Goal: Learn about a topic

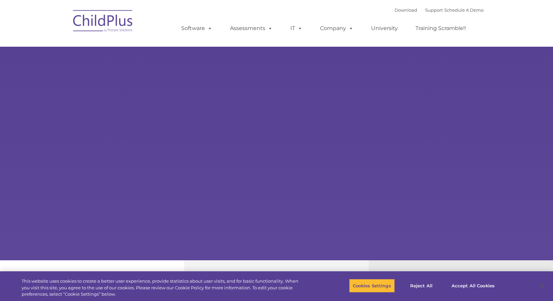
select select "MEDIUM"
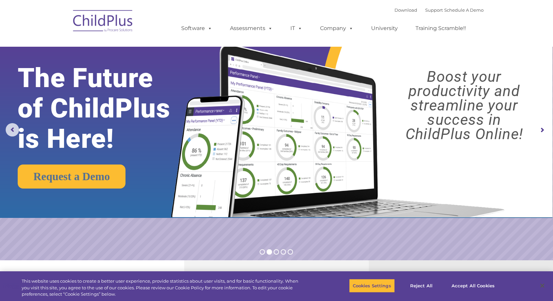
click at [541, 128] on rs-arrow at bounding box center [541, 129] width 13 height 13
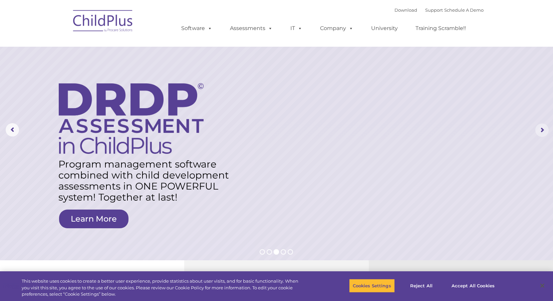
click at [541, 124] on rs-arrow at bounding box center [541, 129] width 13 height 13
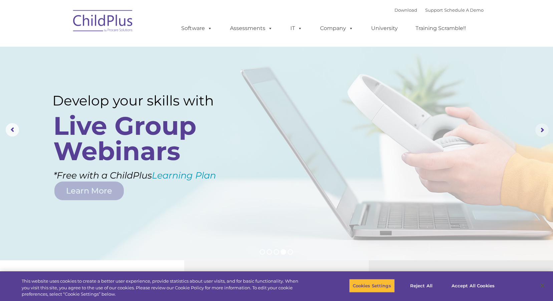
click at [541, 124] on rs-arrow at bounding box center [541, 129] width 13 height 13
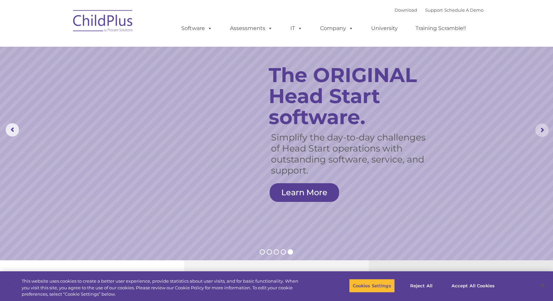
click at [541, 124] on rs-arrow at bounding box center [541, 129] width 13 height 13
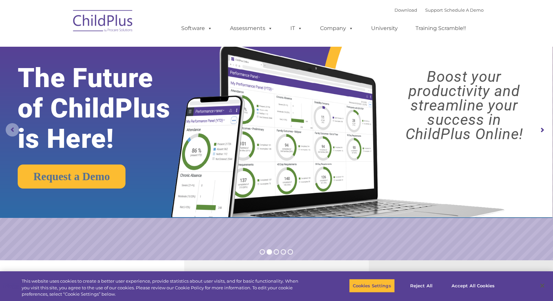
click at [12, 129] on rs-arrow at bounding box center [12, 129] width 13 height 13
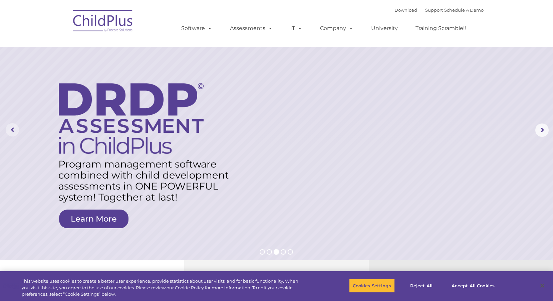
click at [11, 131] on rs-arrow at bounding box center [12, 129] width 13 height 13
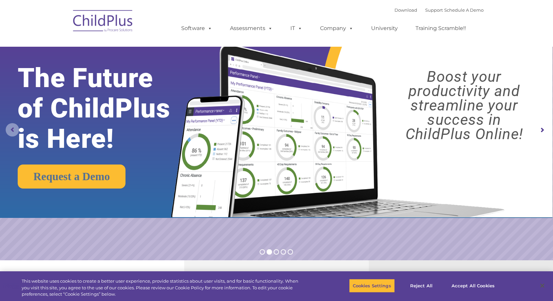
click at [14, 128] on rs-arrow at bounding box center [12, 129] width 13 height 13
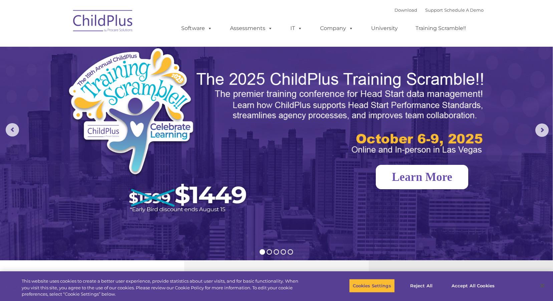
click at [437, 177] on link "Learn More" at bounding box center [422, 177] width 92 height 24
